Goal: Information Seeking & Learning: Find specific fact

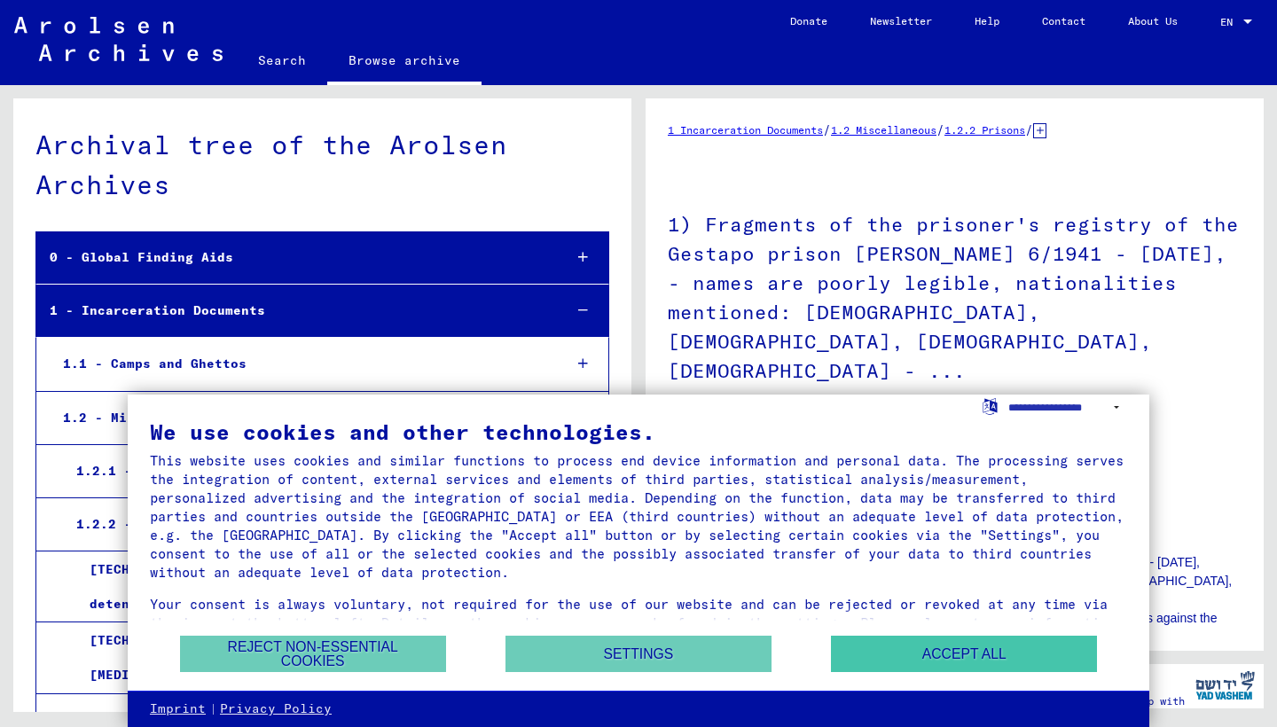
click at [882, 647] on button "Accept all" at bounding box center [964, 654] width 266 height 36
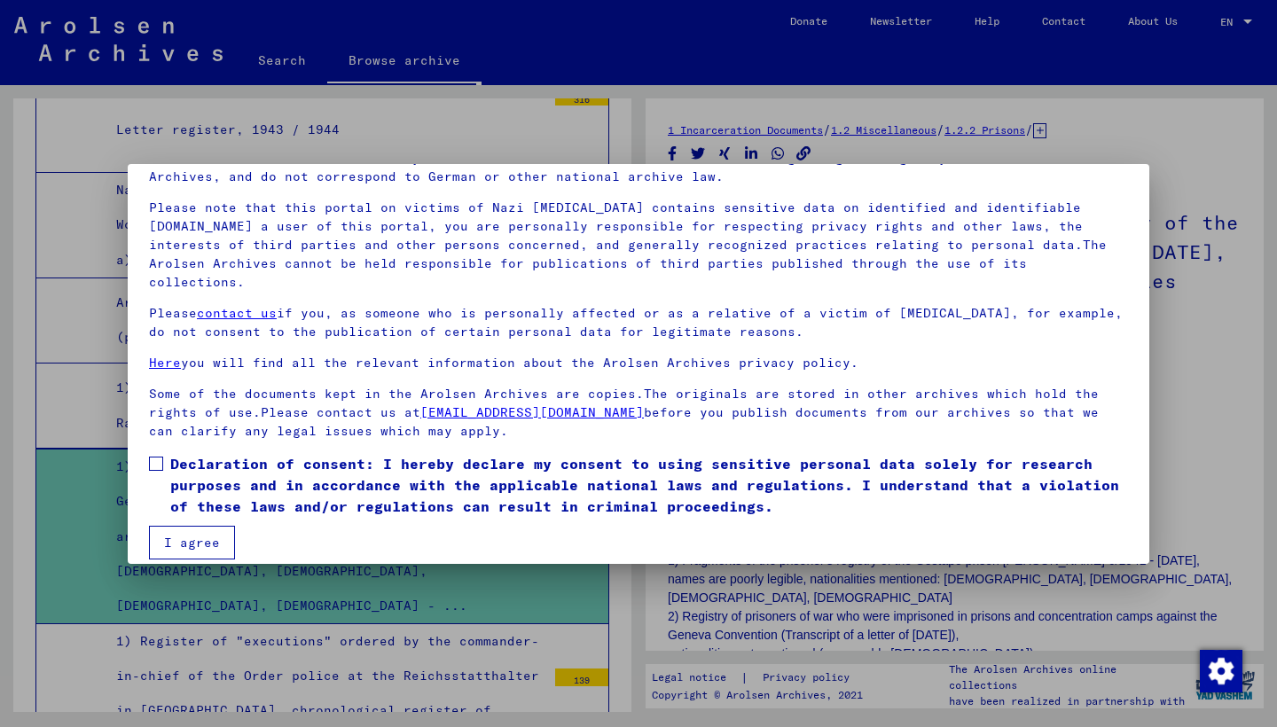
scroll to position [93, 0]
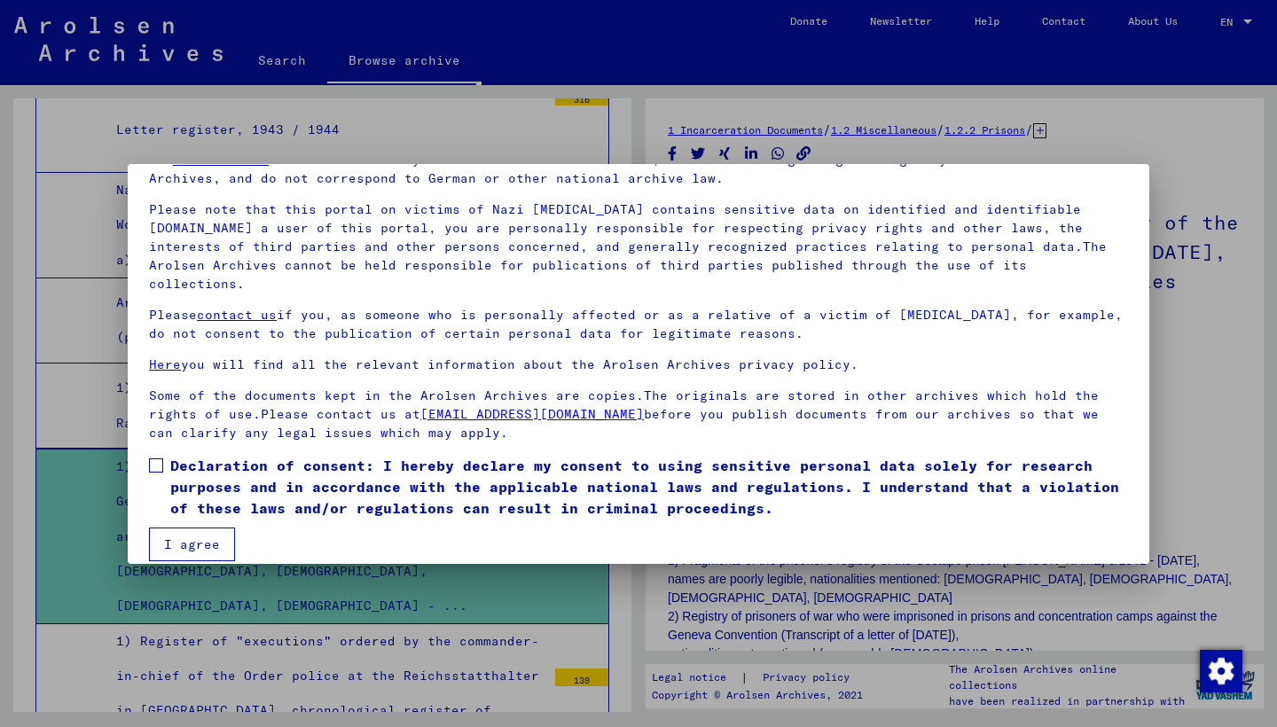
click at [155, 459] on span at bounding box center [156, 466] width 14 height 14
click at [179, 528] on button "I agree" at bounding box center [192, 545] width 86 height 34
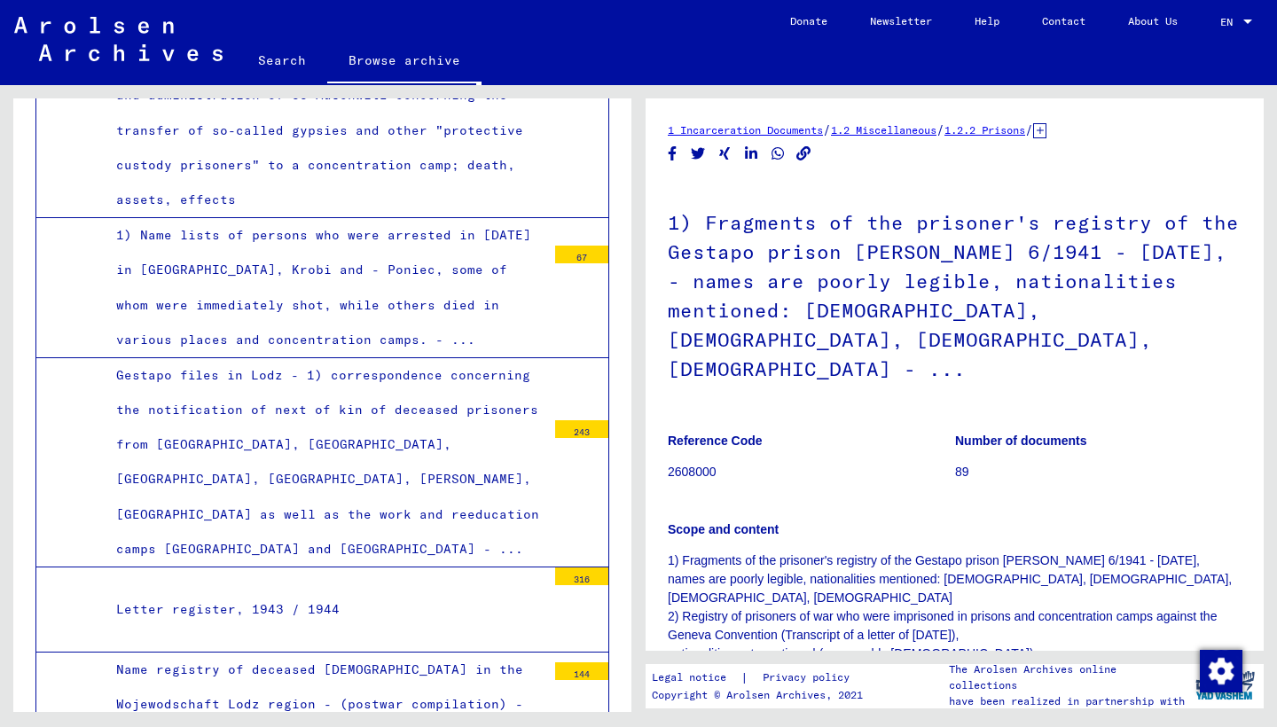
scroll to position [3210, 0]
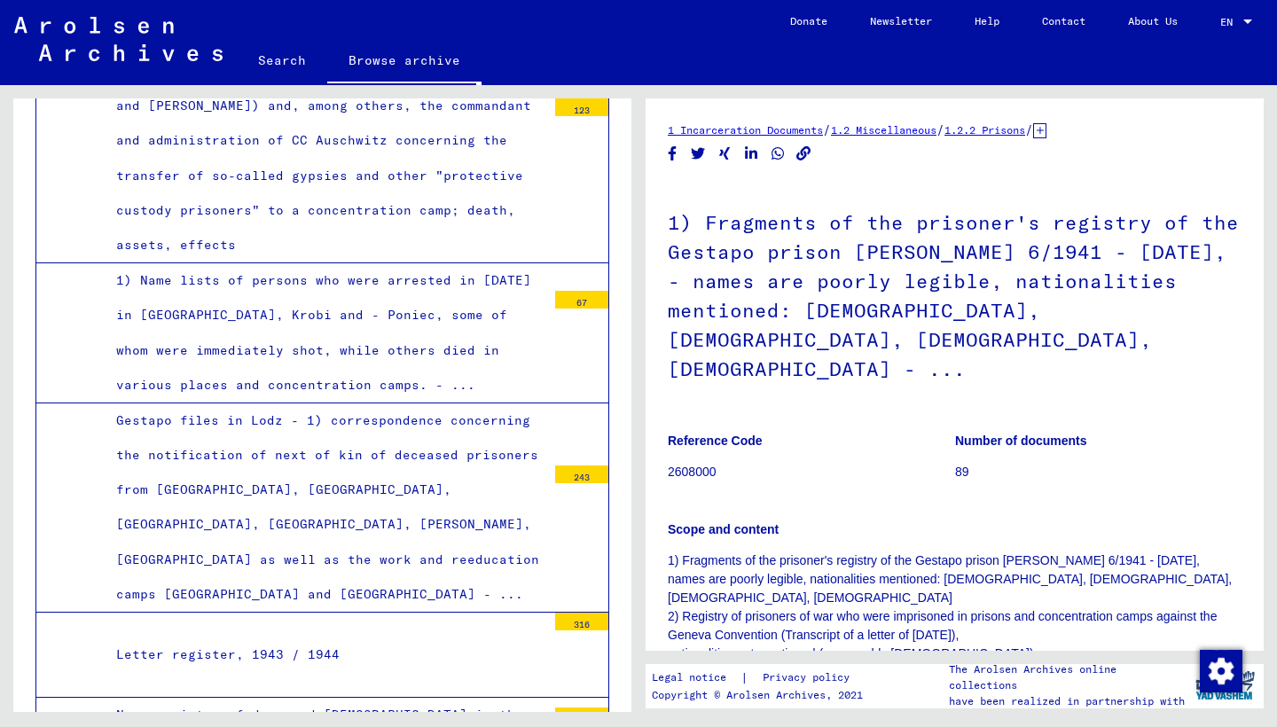
click at [294, 62] on link "Search" at bounding box center [282, 60] width 90 height 43
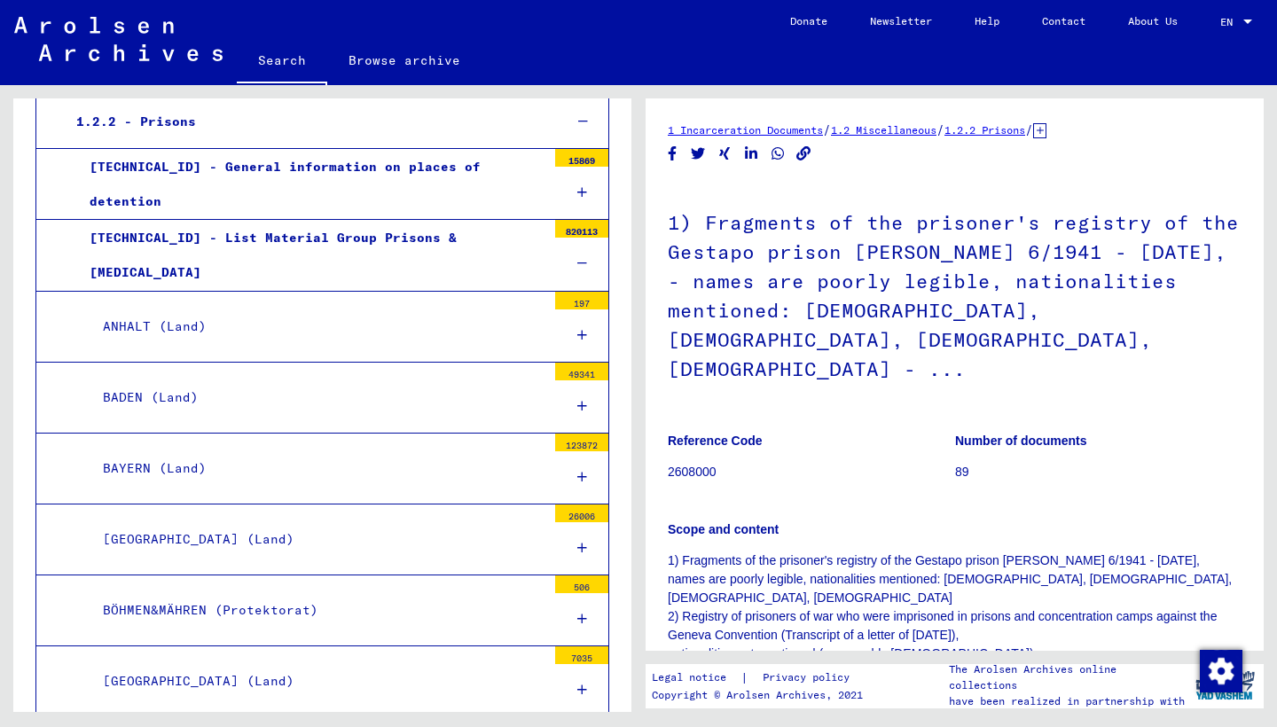
scroll to position [404, 0]
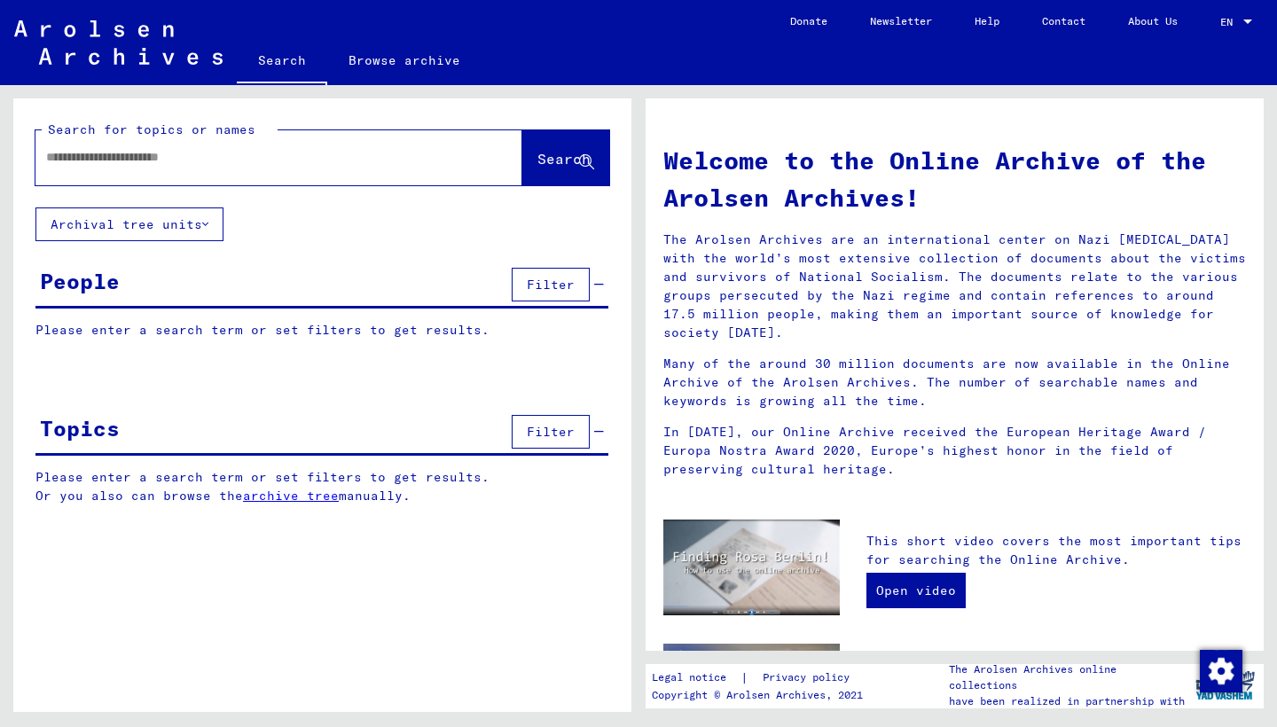
click at [309, 163] on input "text" at bounding box center [257, 157] width 423 height 19
click at [537, 278] on span "Filter" at bounding box center [551, 285] width 48 height 16
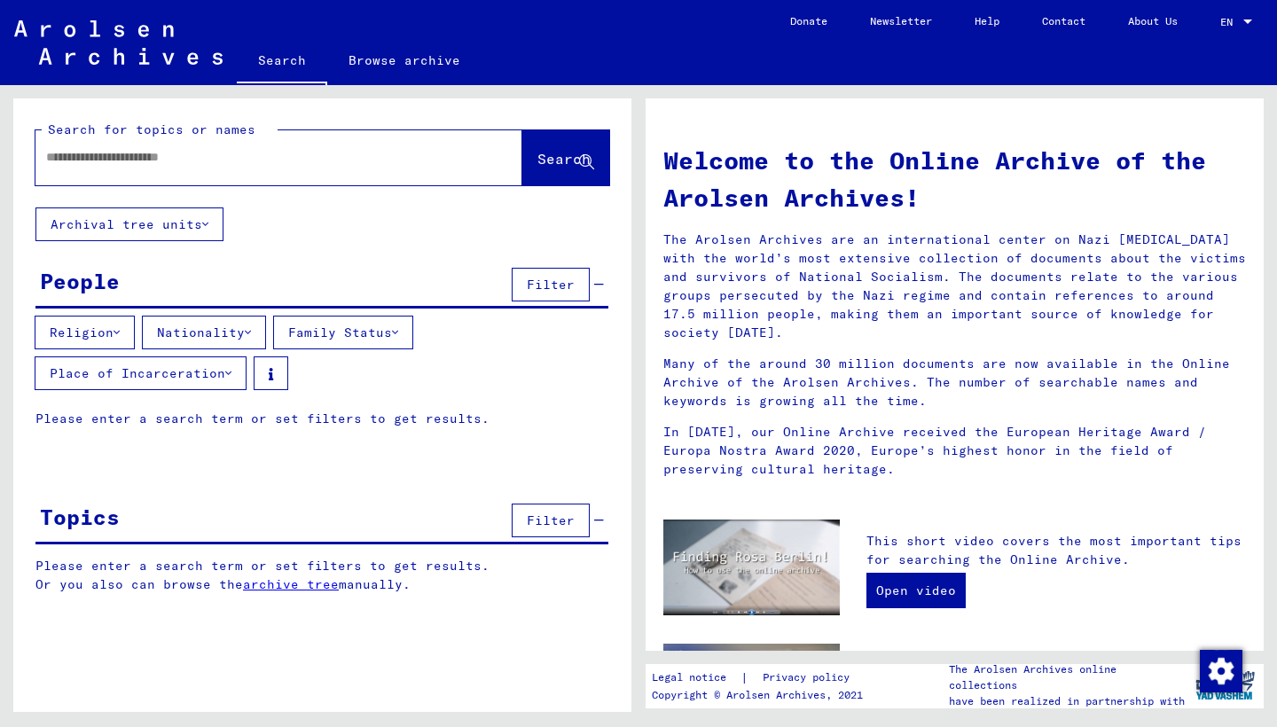
click at [118, 339] on button "Religion" at bounding box center [85, 333] width 100 height 34
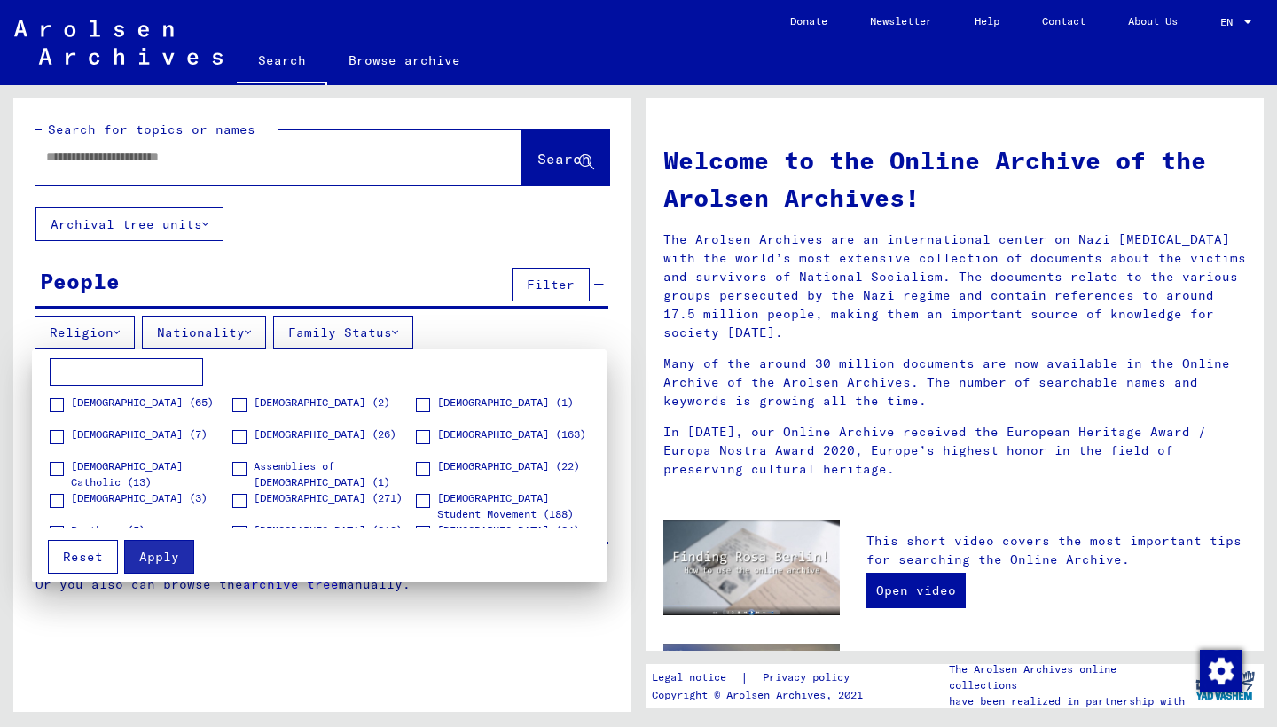
click at [257, 576] on mat-card "[DEMOGRAPHIC_DATA] (65) [DEMOGRAPHIC_DATA] (2) [DEMOGRAPHIC_DATA] (1) [DEMOGRAP…" at bounding box center [319, 466] width 575 height 234
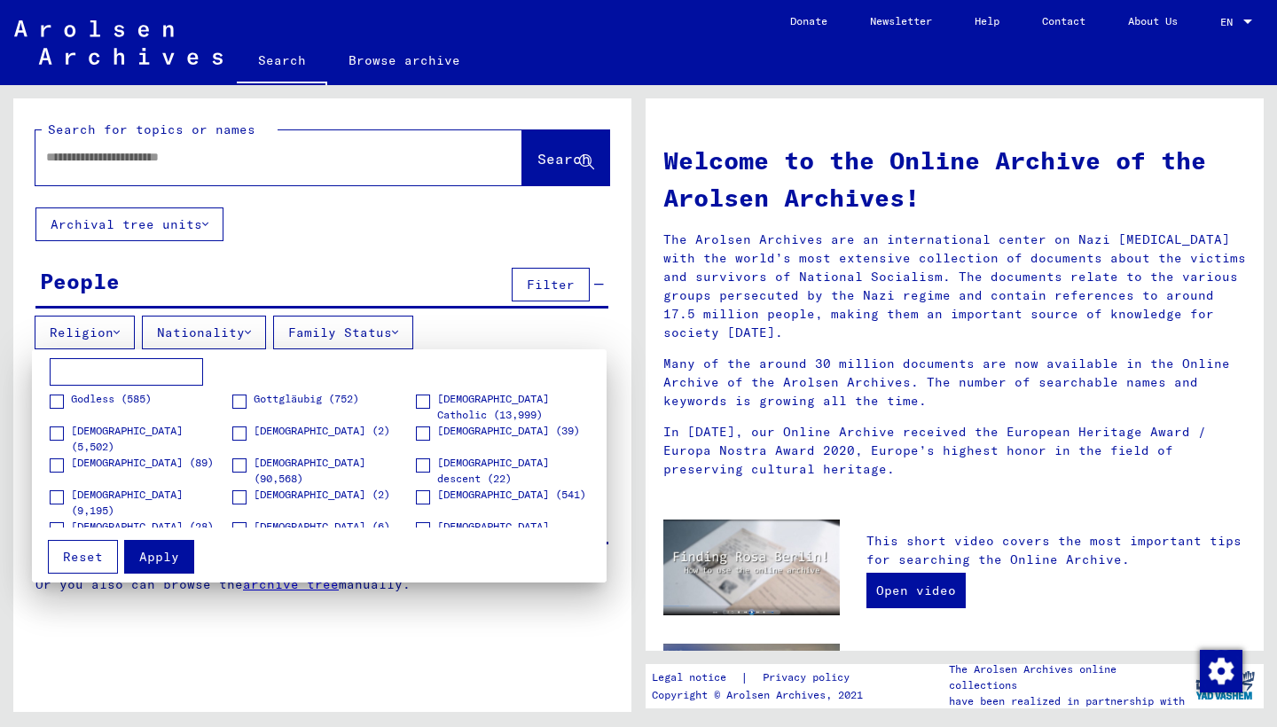
scroll to position [290, 0]
click at [244, 467] on span at bounding box center [239, 466] width 14 height 14
click at [168, 553] on span "Apply" at bounding box center [159, 557] width 40 height 16
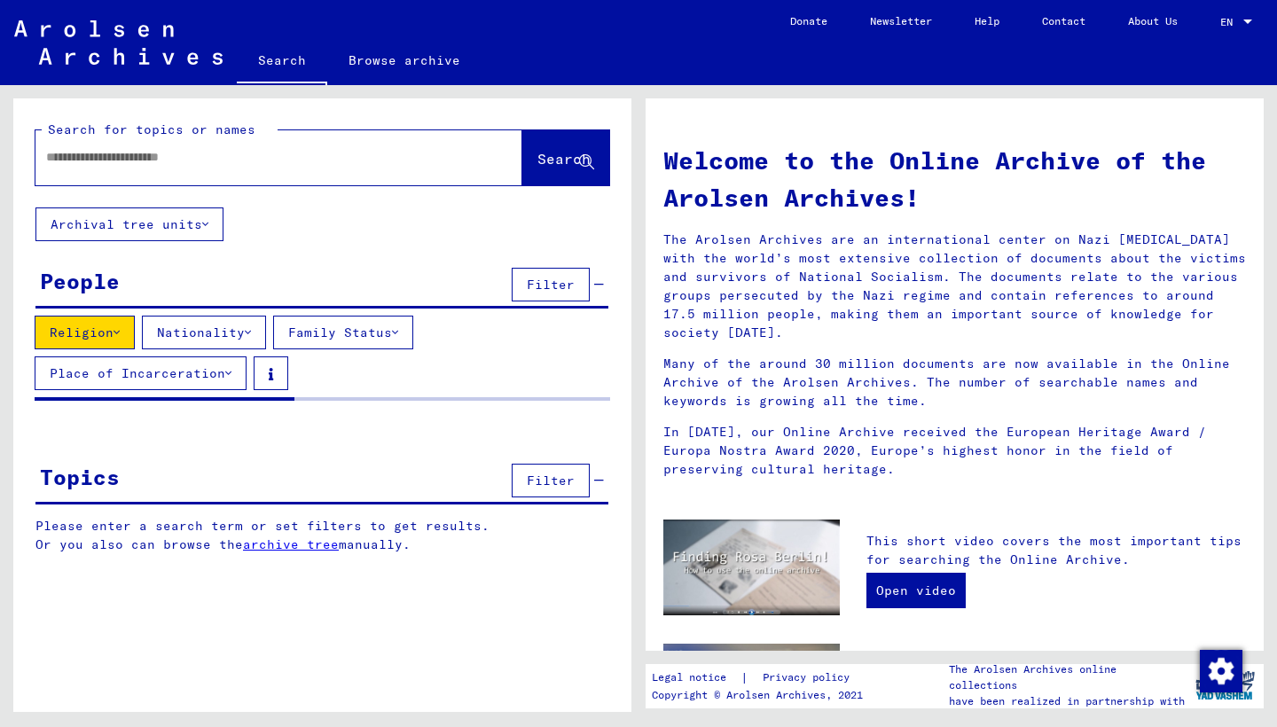
click at [218, 339] on button "Nationality" at bounding box center [204, 333] width 124 height 34
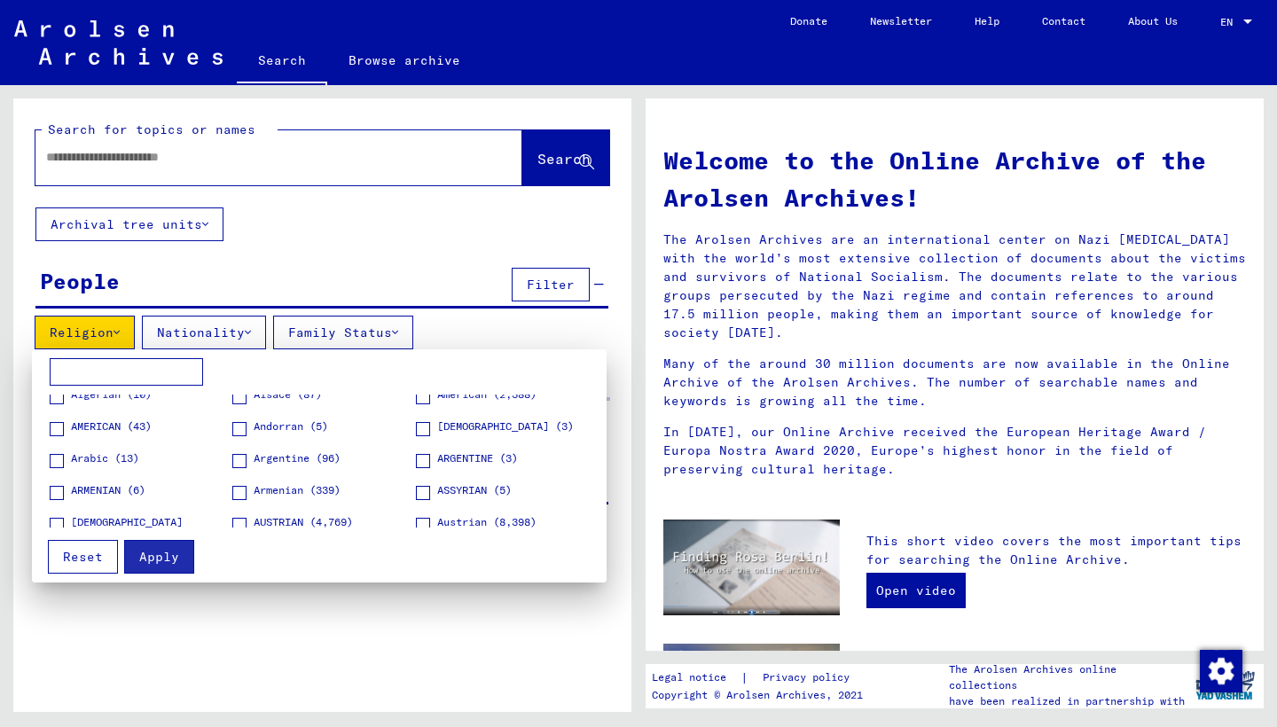
scroll to position [101, 0]
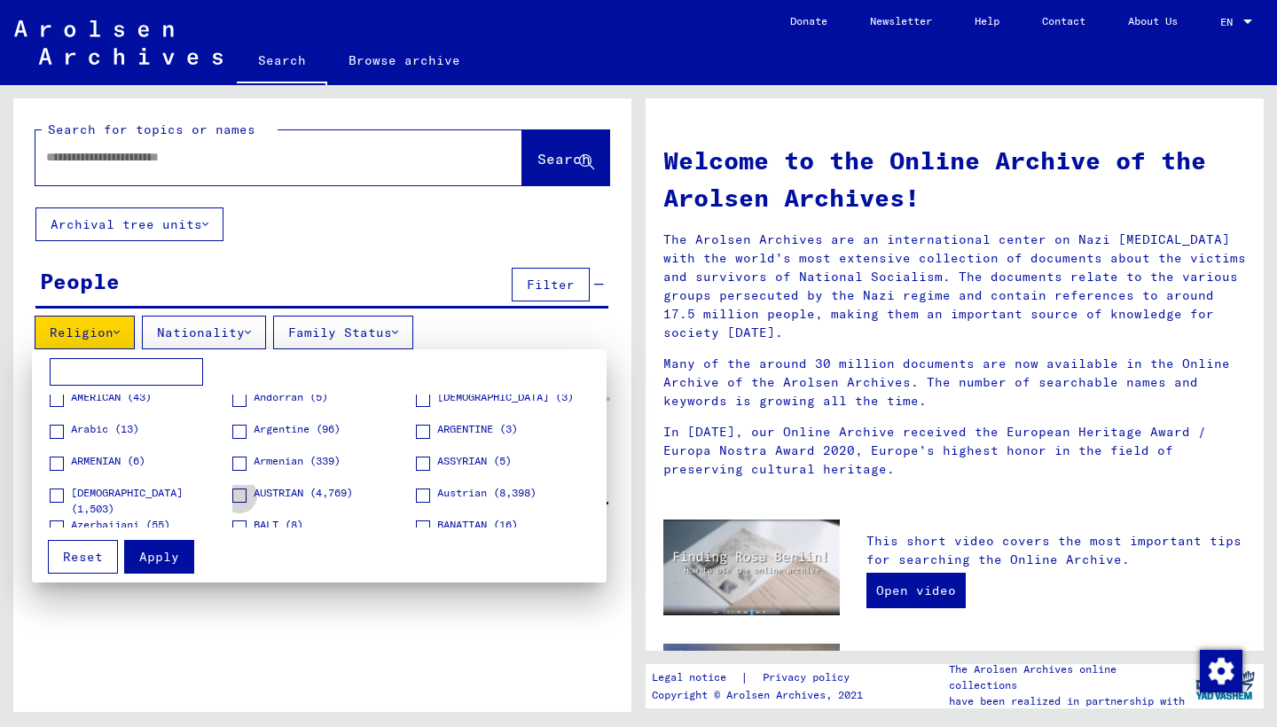
click at [280, 495] on span "AUSTRIAN (4,769)" at bounding box center [303, 493] width 99 height 16
